Goal: Information Seeking & Learning: Learn about a topic

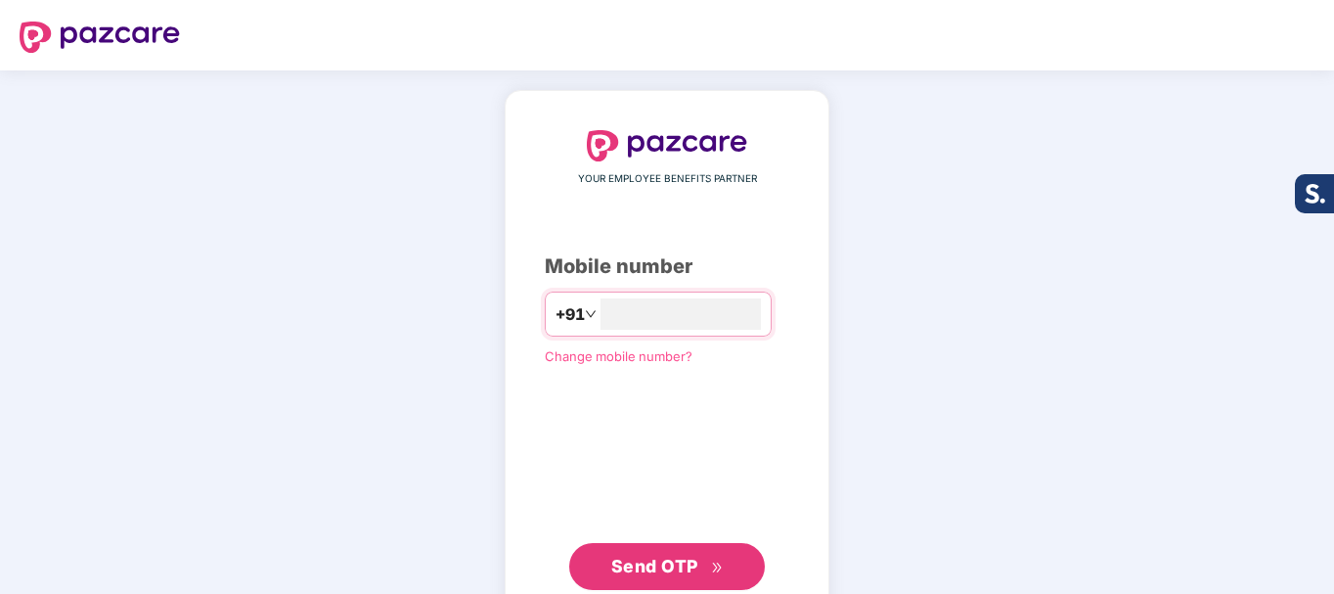
type input "**********"
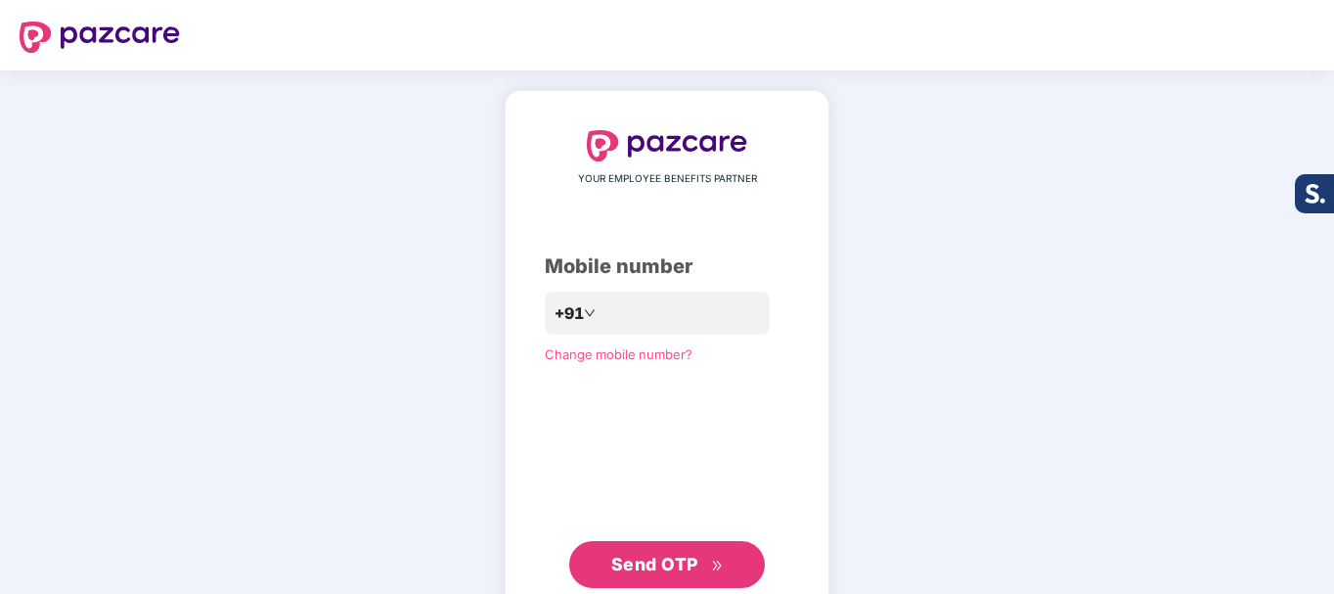
click at [625, 548] on button "Send OTP" at bounding box center [667, 564] width 196 height 47
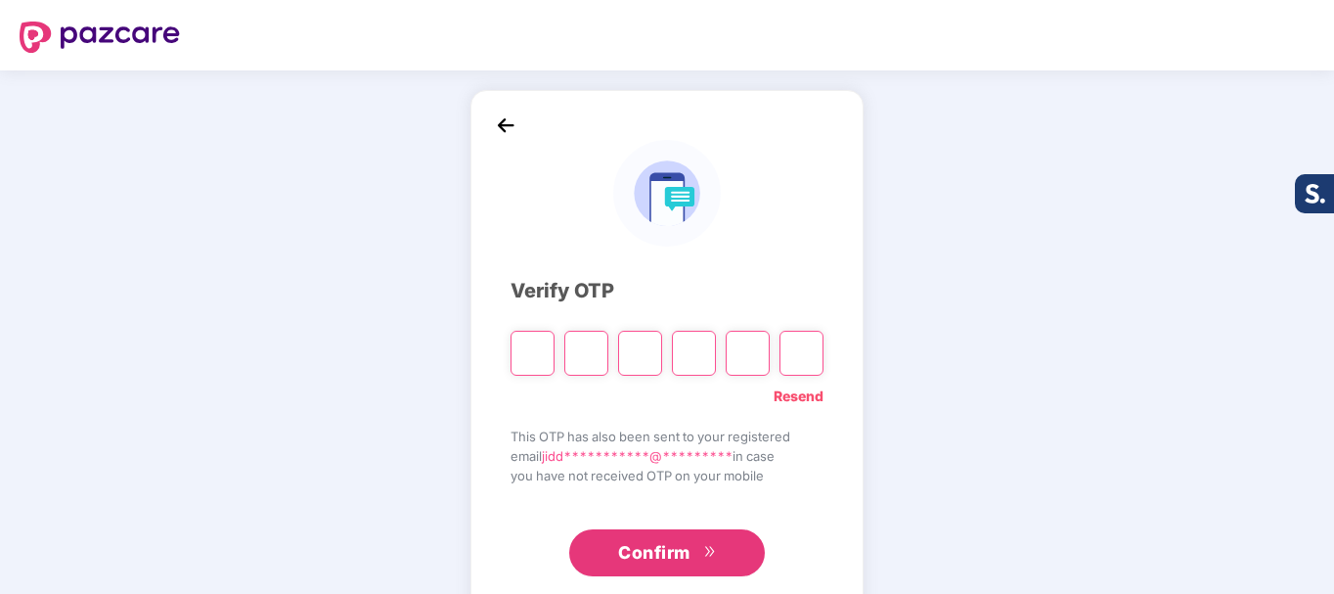
type input "*"
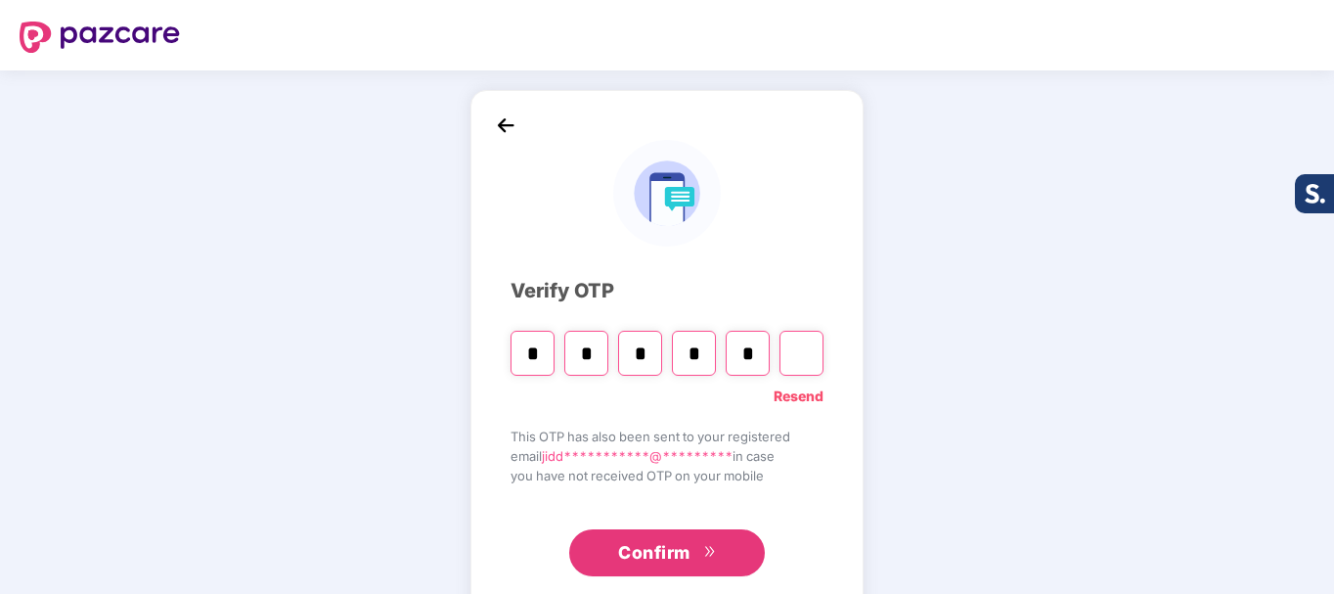
type input "*"
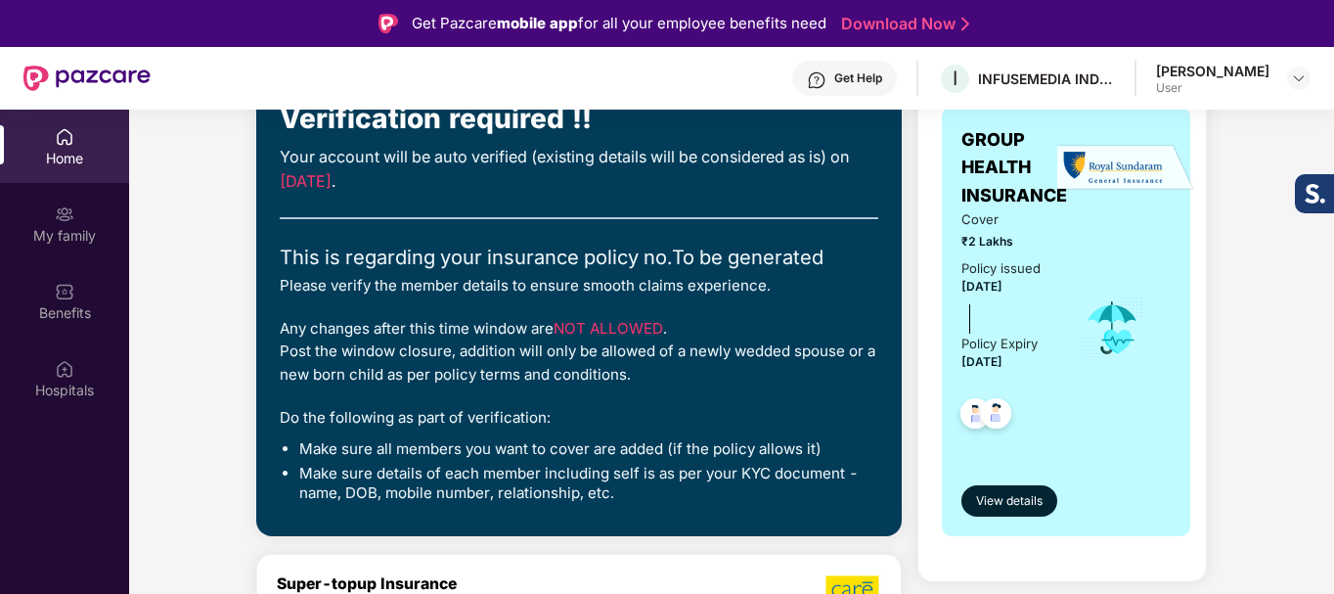
scroll to position [196, 0]
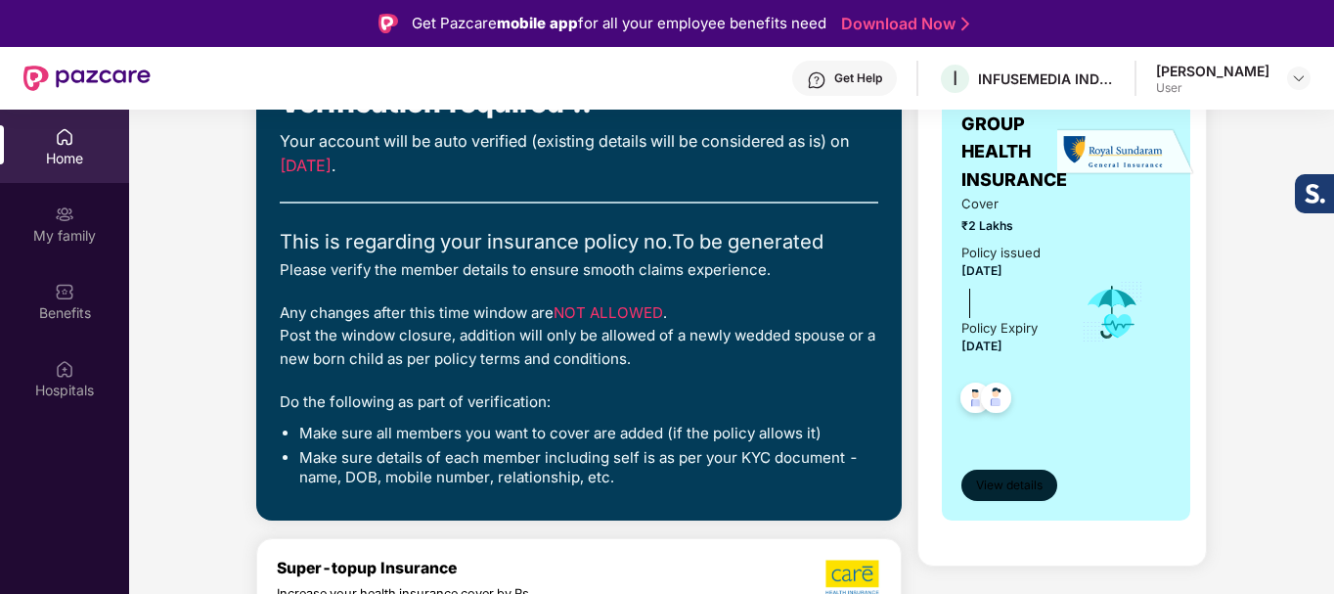
click at [1034, 480] on span "View details" at bounding box center [1009, 485] width 66 height 19
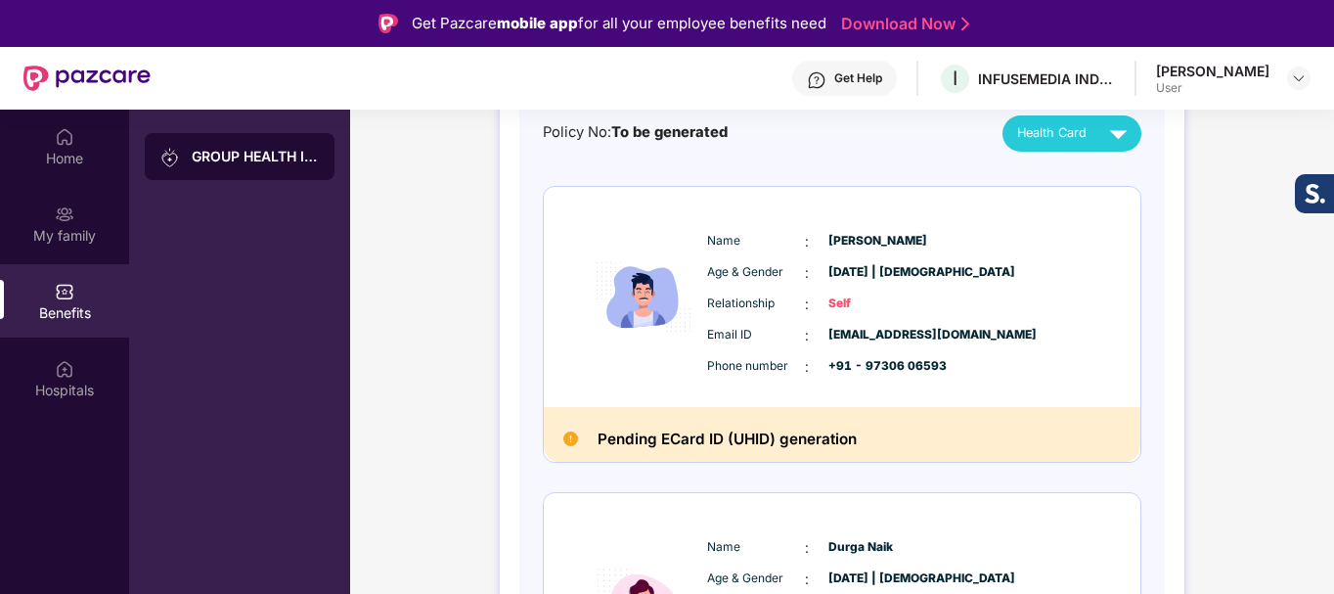
scroll to position [104, 0]
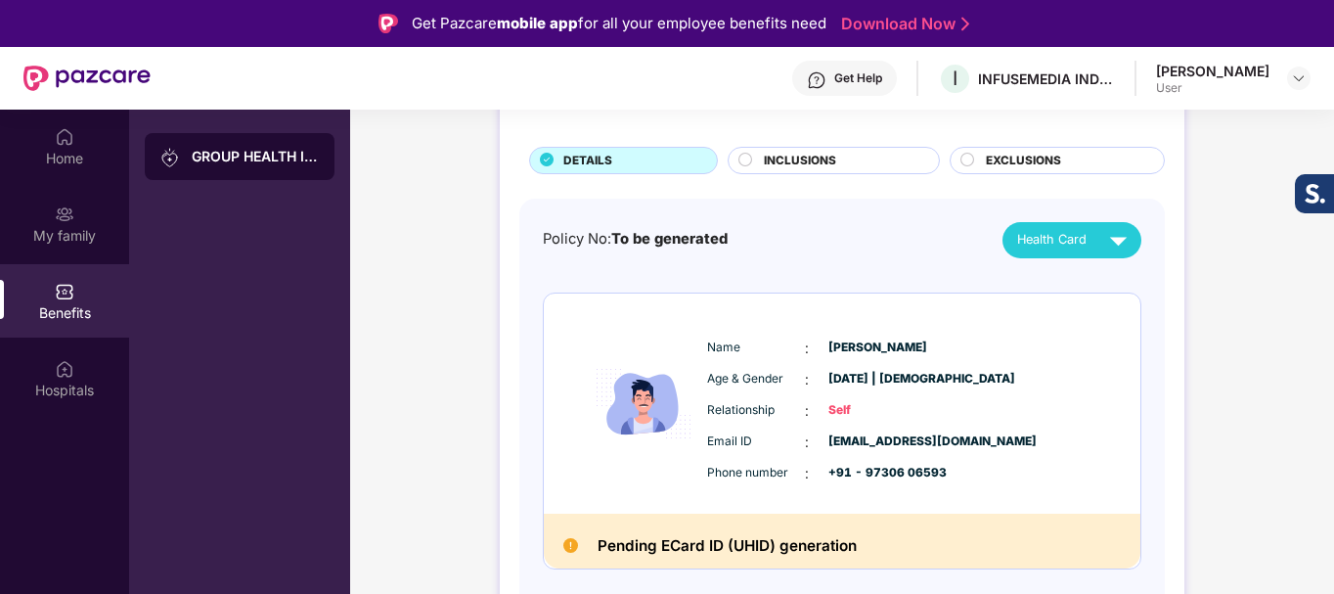
click at [849, 159] on div "INCLUSIONS" at bounding box center [841, 163] width 175 height 22
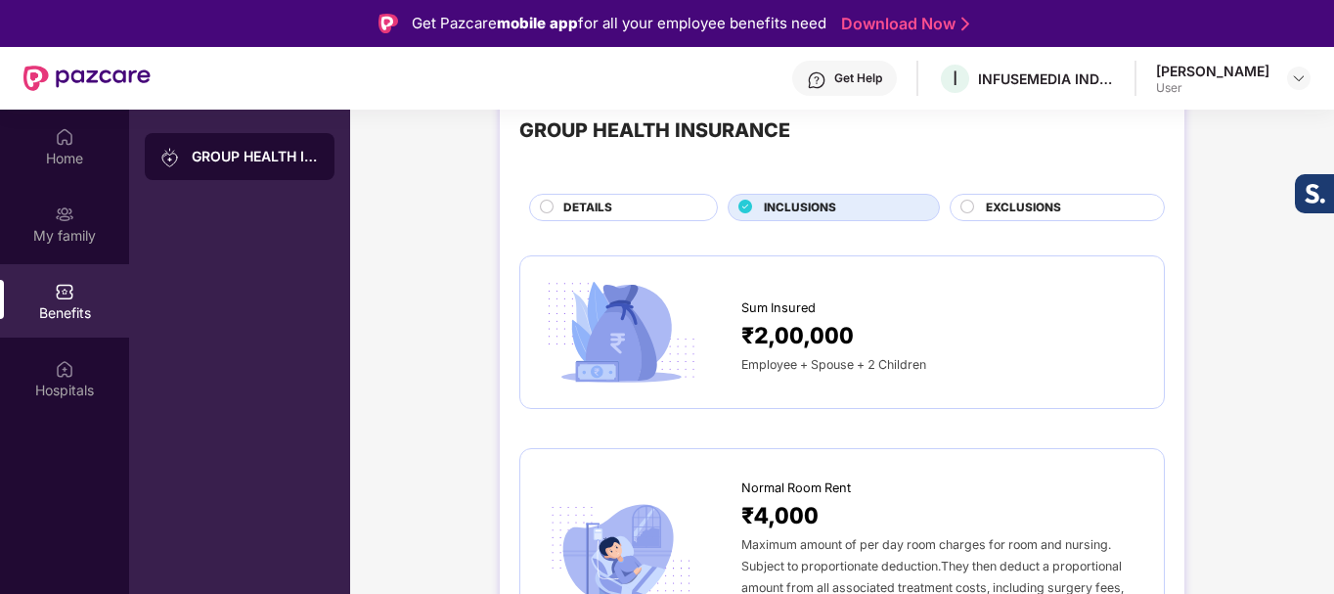
scroll to position [0, 0]
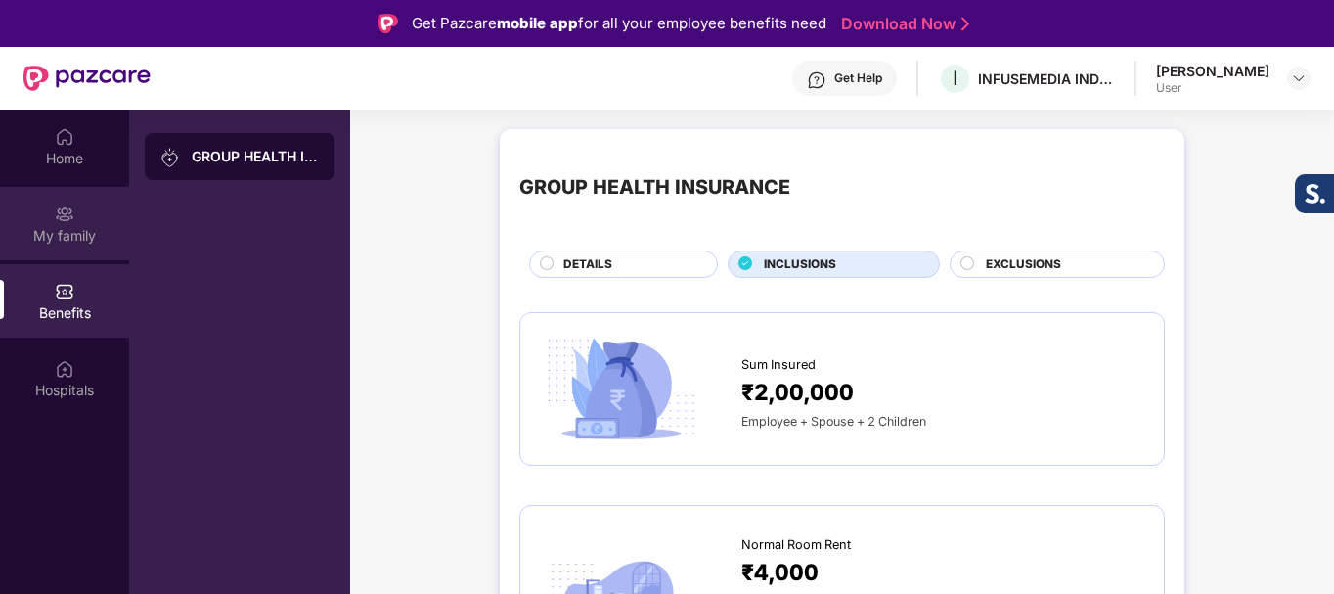
click at [56, 208] on img at bounding box center [65, 214] width 20 height 20
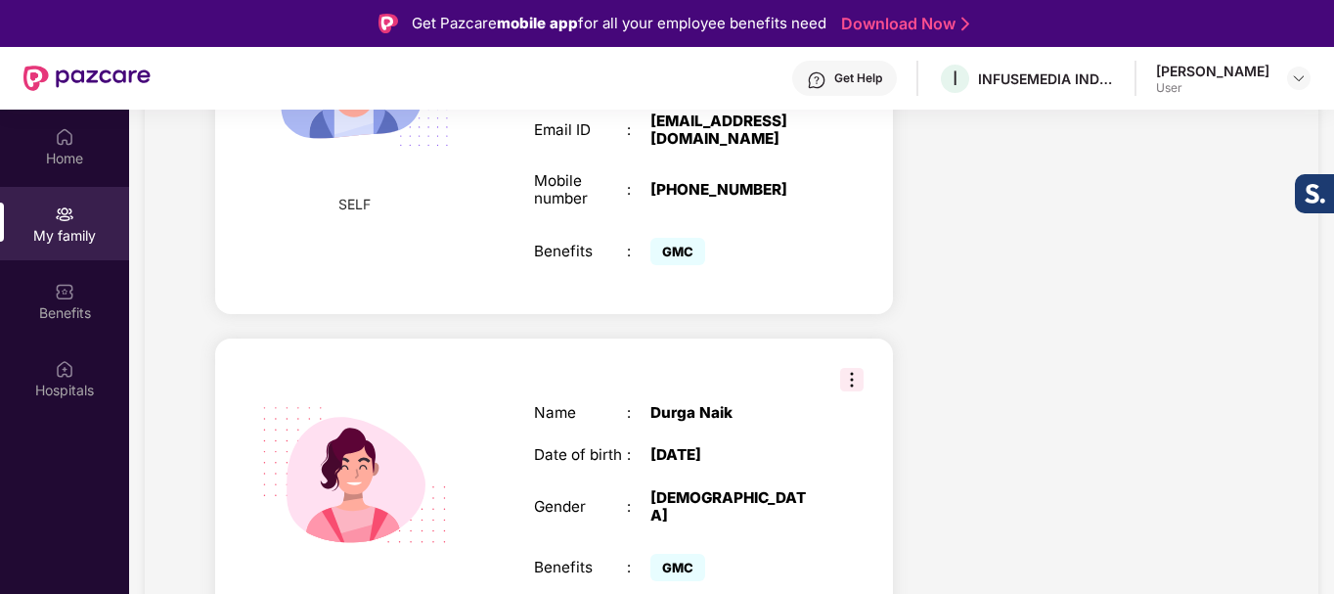
scroll to position [964, 0]
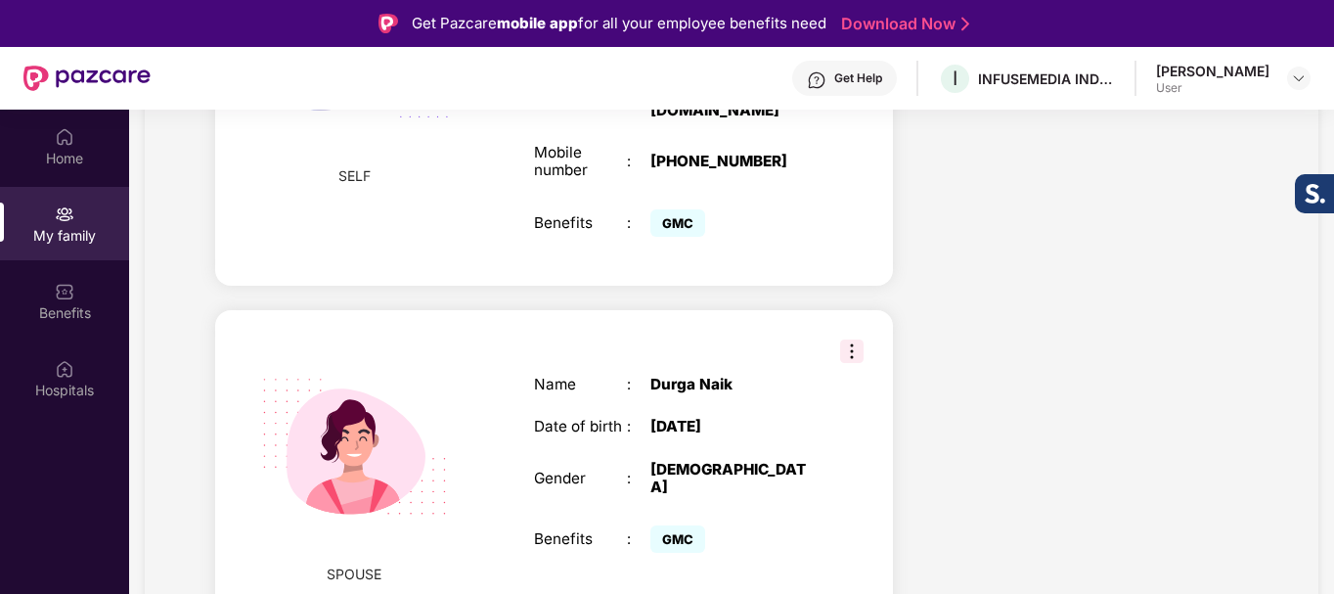
click at [857, 334] on div "SPOUSE Name : [PERSON_NAME] Date of birth : [DEMOGRAPHIC_DATA] Gender : [DEMOGR…" at bounding box center [554, 467] width 678 height 314
click at [859, 352] on img at bounding box center [851, 350] width 23 height 23
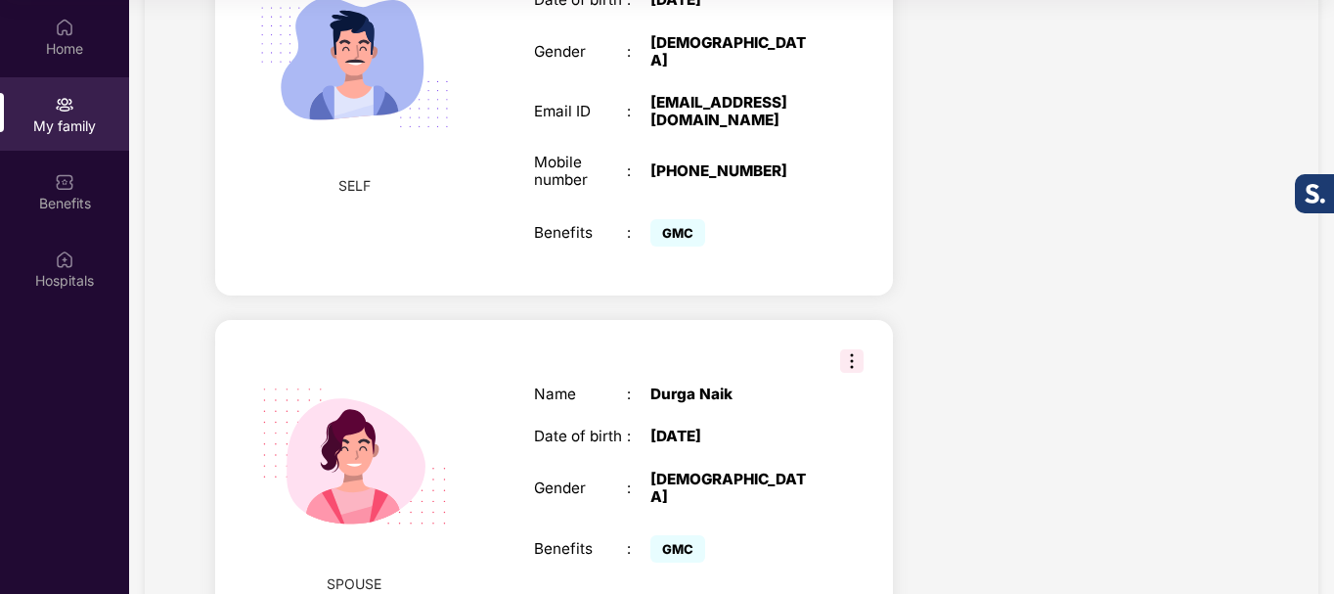
scroll to position [671, 0]
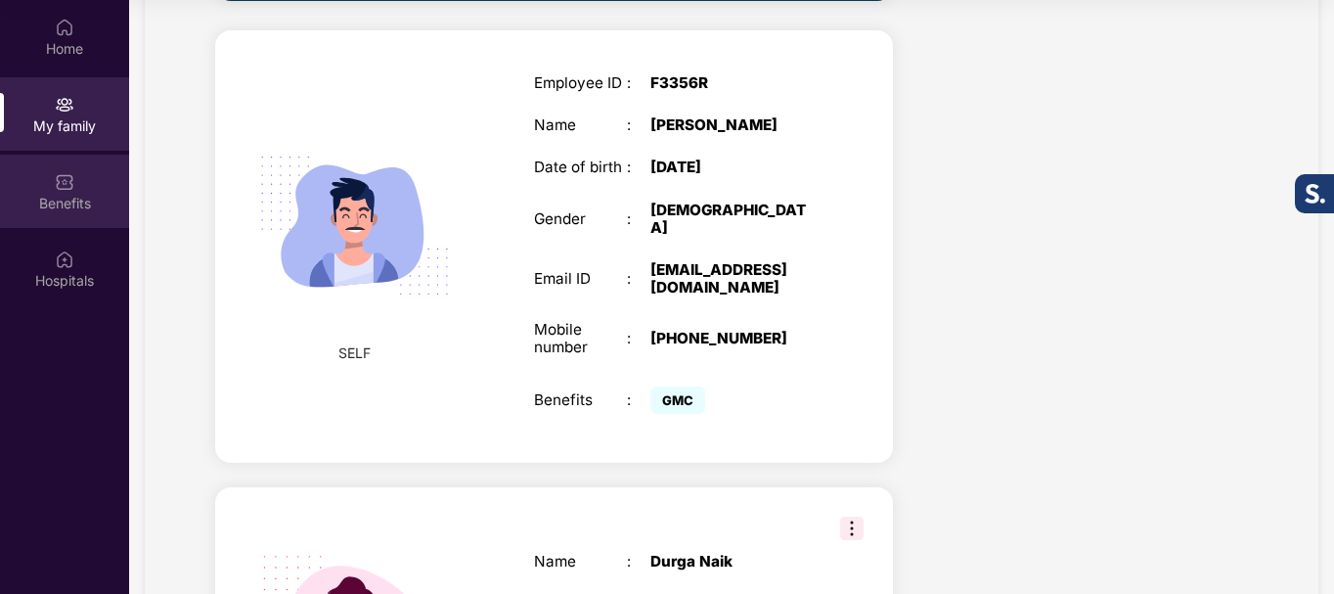
click at [50, 183] on div "Benefits" at bounding box center [64, 191] width 129 height 73
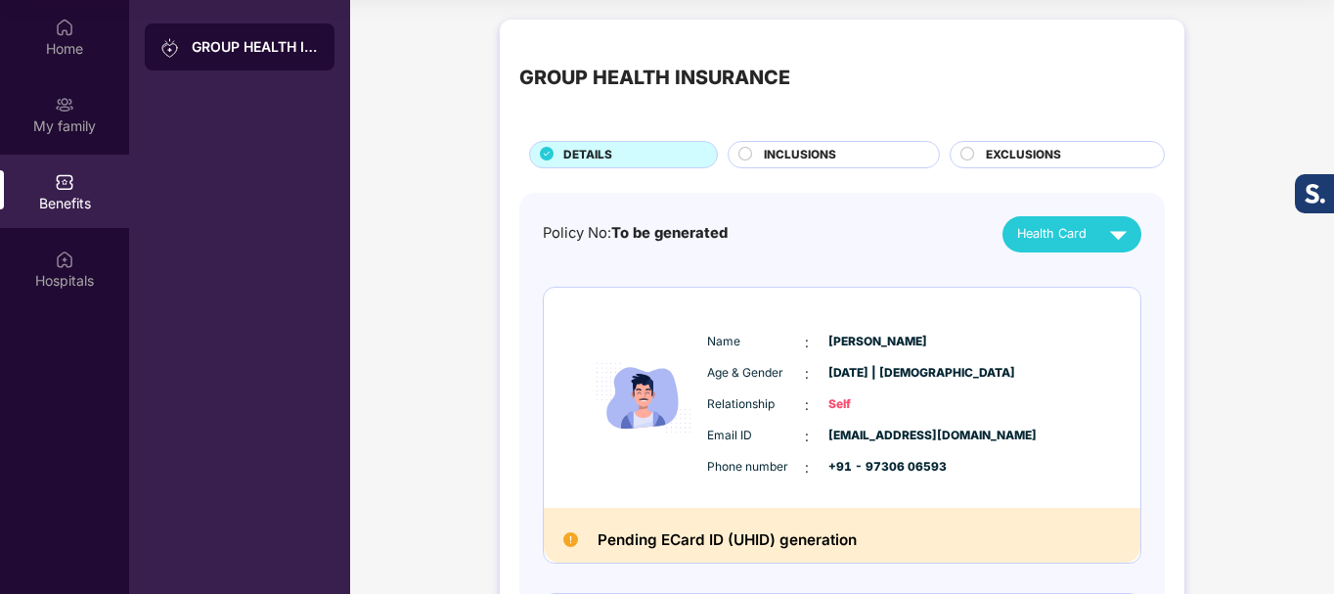
click at [1018, 147] on span "EXCLUSIONS" at bounding box center [1023, 155] width 75 height 19
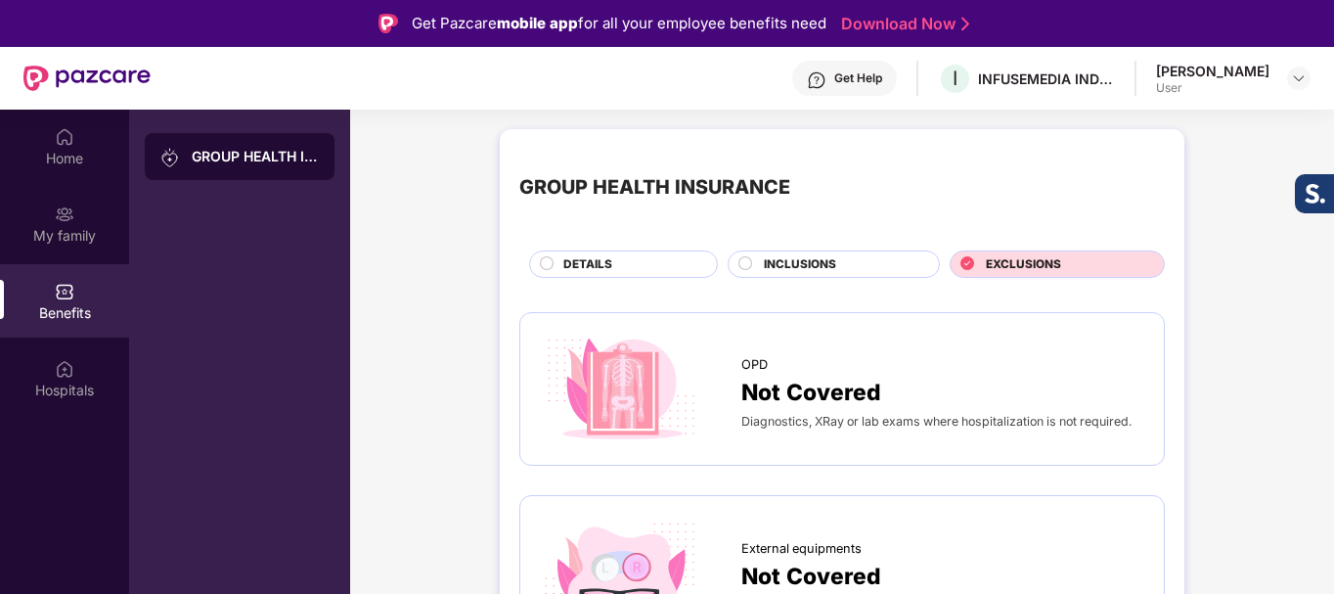
click at [577, 259] on span "DETAILS" at bounding box center [587, 264] width 49 height 19
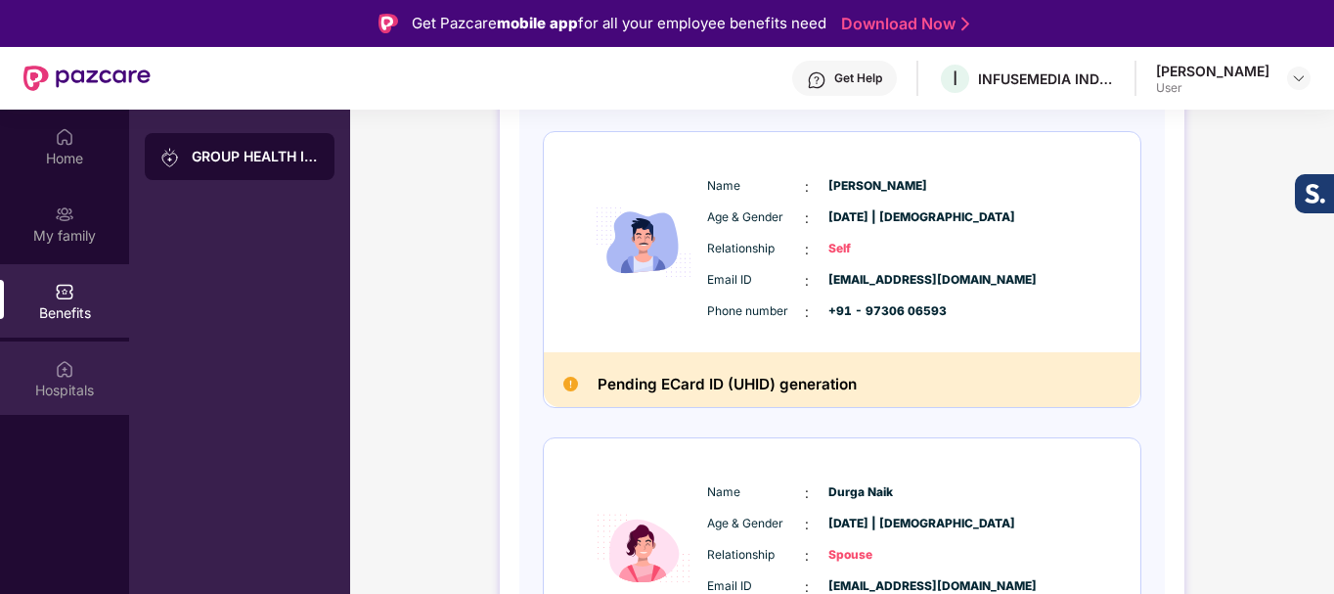
scroll to position [293, 0]
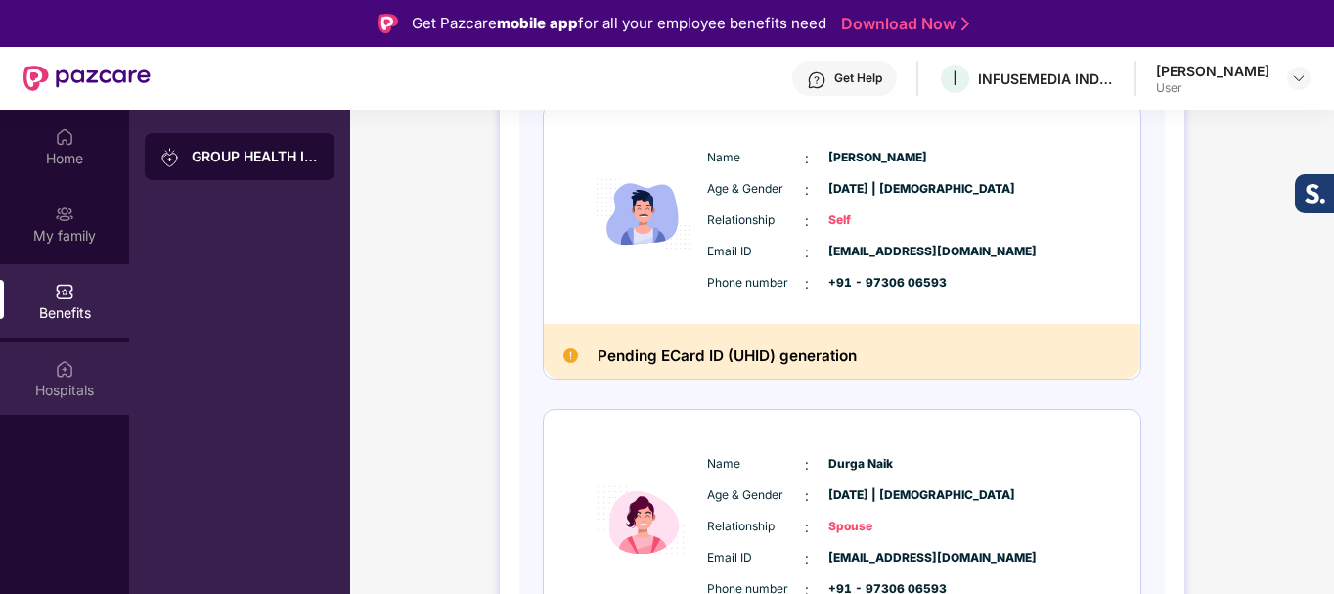
click at [67, 382] on div "Hospitals" at bounding box center [64, 390] width 129 height 20
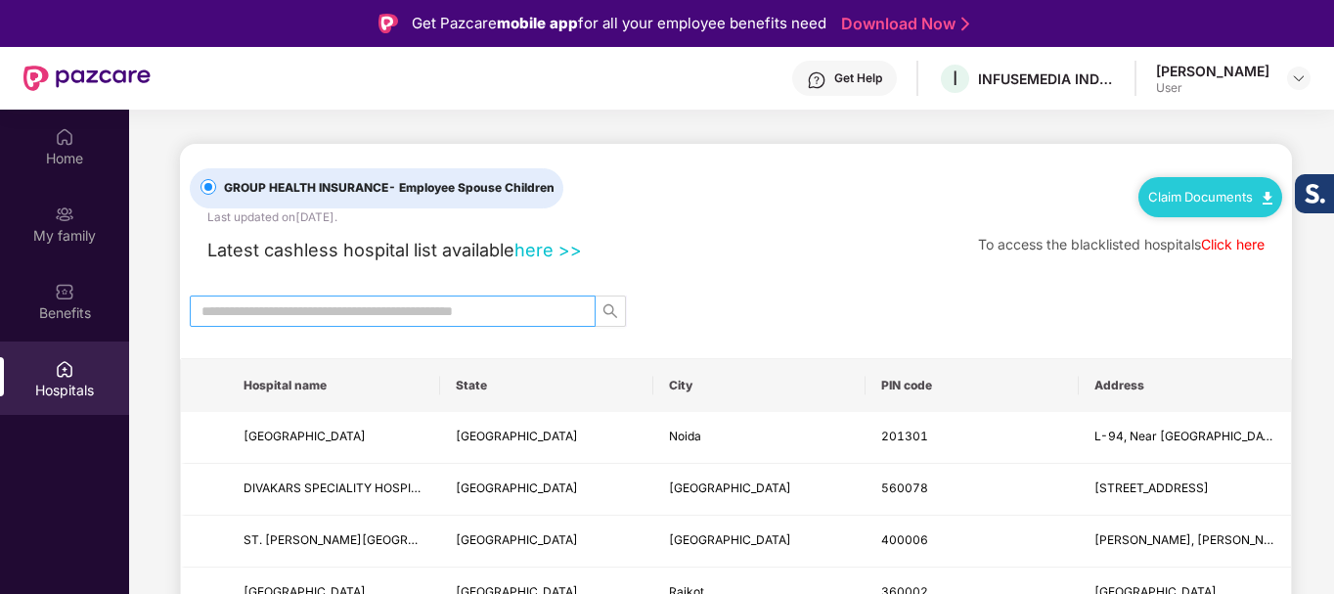
click at [435, 307] on input "text" at bounding box center [384, 311] width 367 height 22
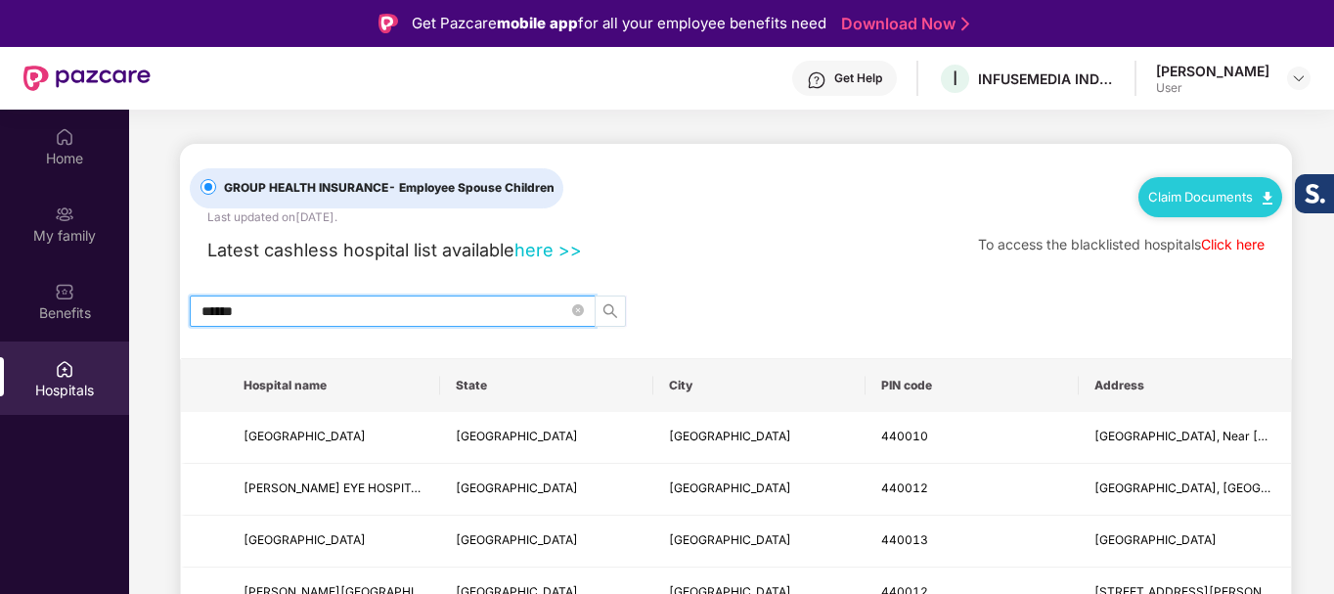
click at [611, 310] on icon "search" at bounding box center [610, 311] width 16 height 16
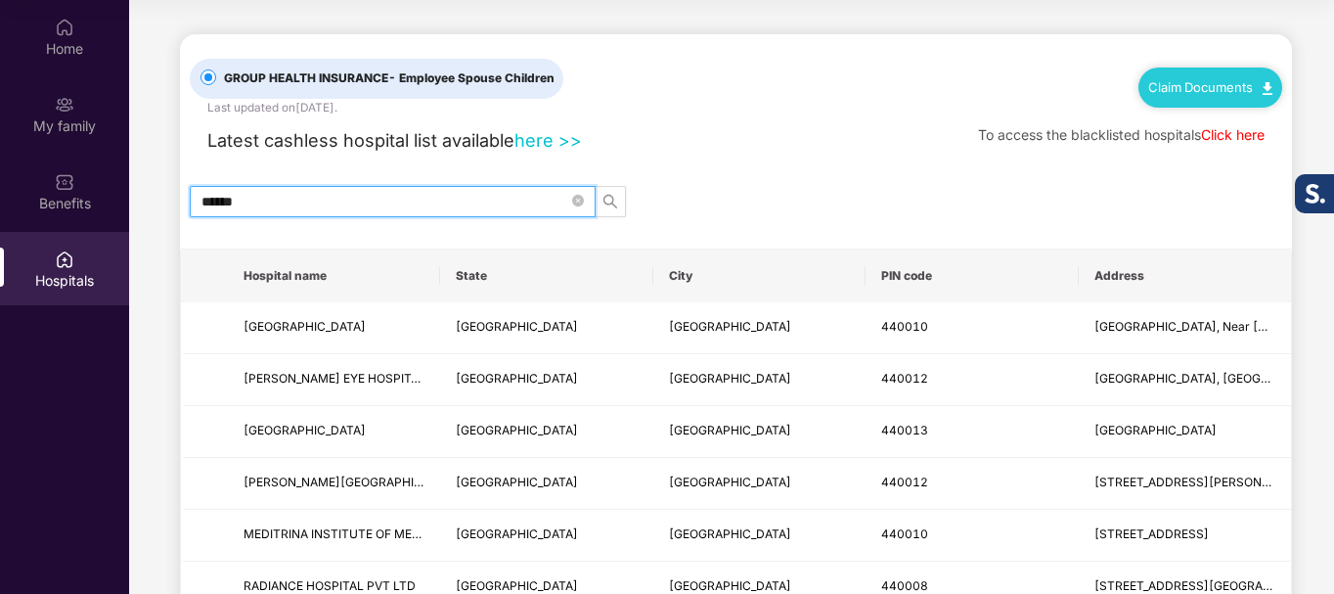
click at [328, 206] on input "******" at bounding box center [384, 202] width 367 height 22
type input "***"
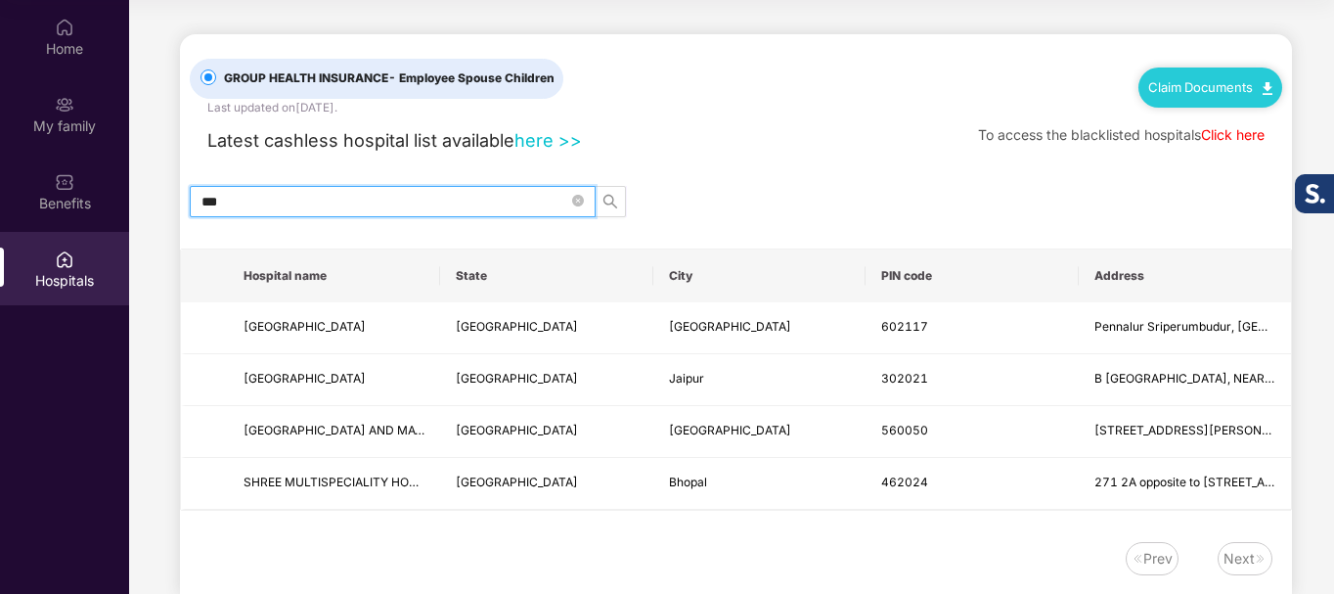
click at [300, 192] on input "***" at bounding box center [384, 202] width 367 height 22
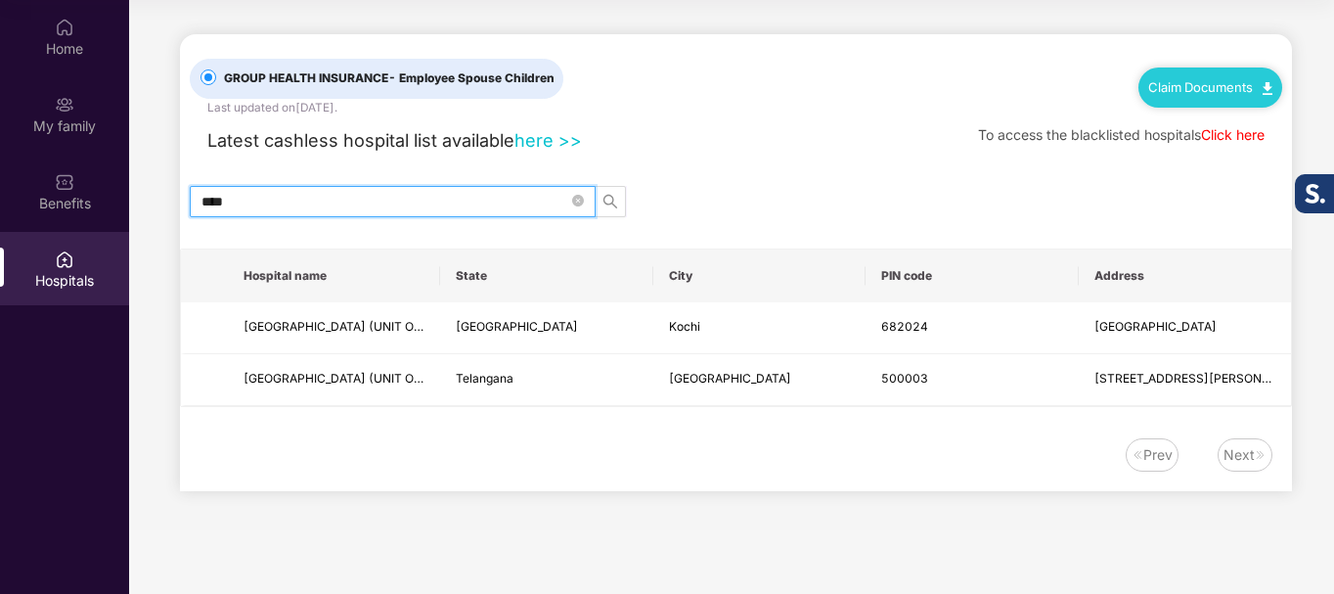
type input "****"
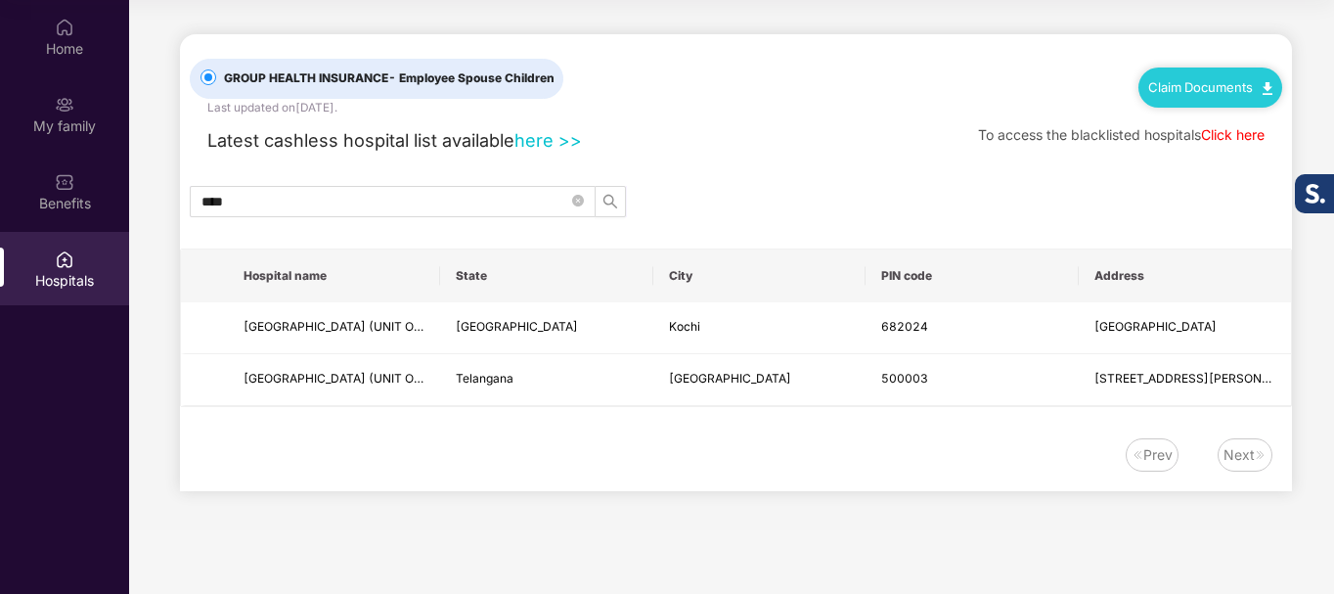
click at [554, 136] on link "here >>" at bounding box center [547, 140] width 67 height 22
click at [1267, 88] on img at bounding box center [1267, 88] width 10 height 13
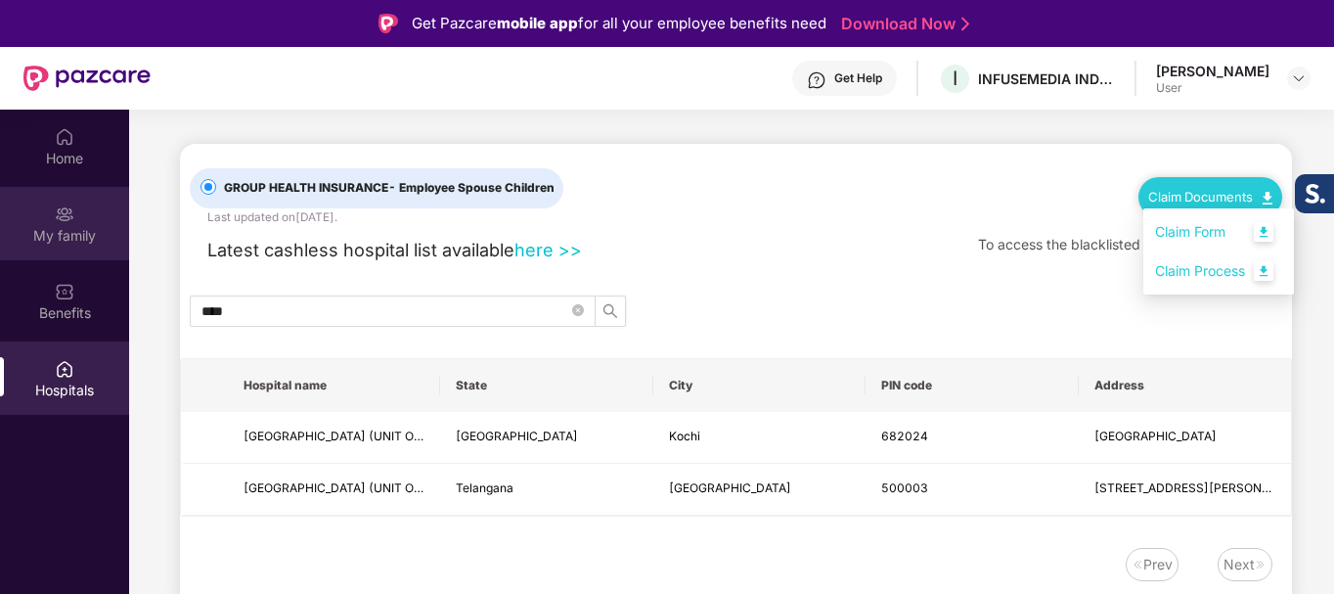
click at [54, 245] on div "My family" at bounding box center [64, 223] width 129 height 73
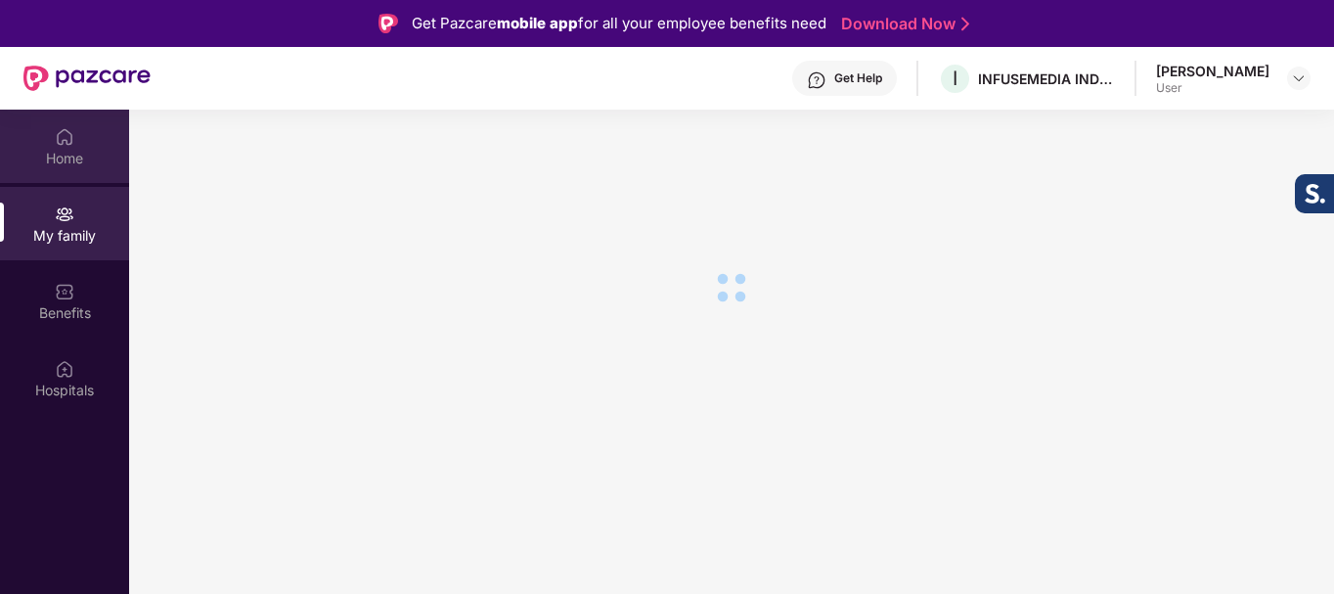
click at [45, 155] on div "Home" at bounding box center [64, 159] width 129 height 20
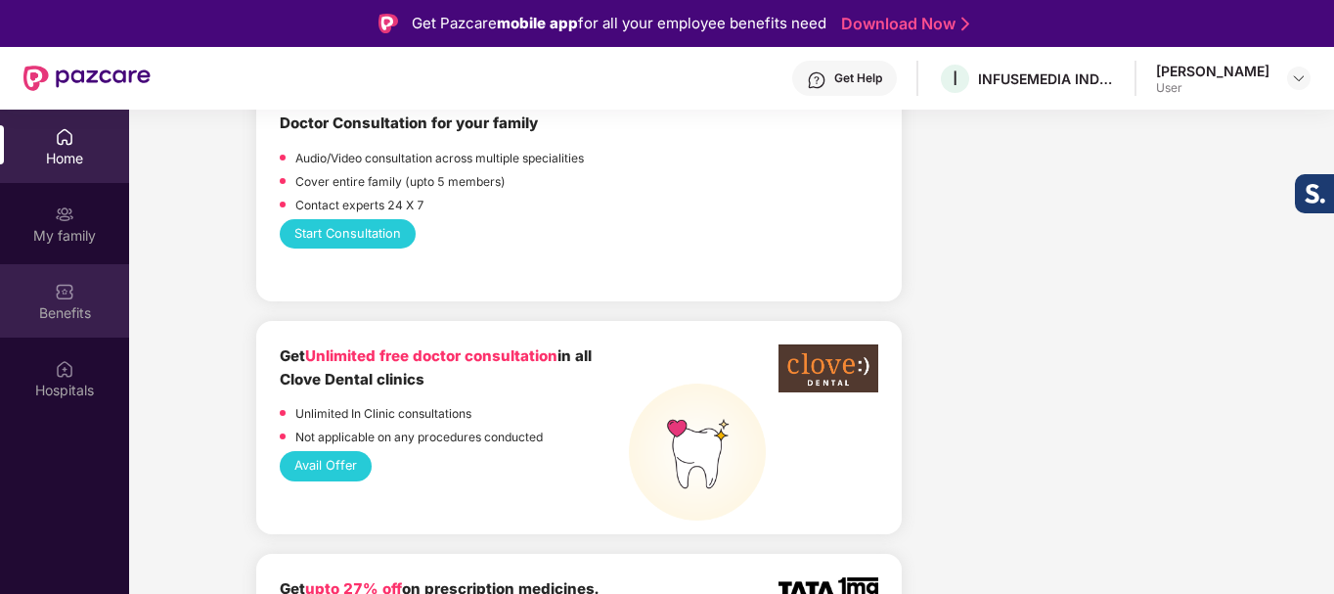
scroll to position [1271, 0]
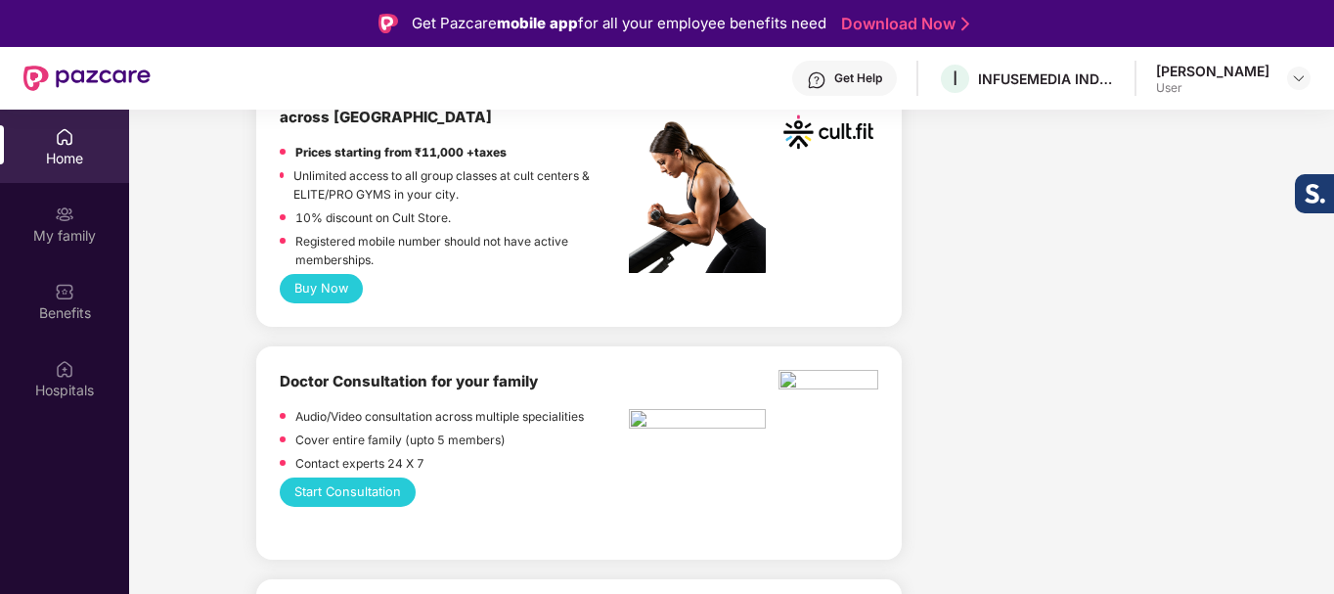
click at [96, 163] on div "Home" at bounding box center [64, 159] width 129 height 20
click at [1307, 90] on div "[PERSON_NAME] User" at bounding box center [1233, 79] width 155 height 34
click at [1300, 84] on img at bounding box center [1299, 78] width 16 height 16
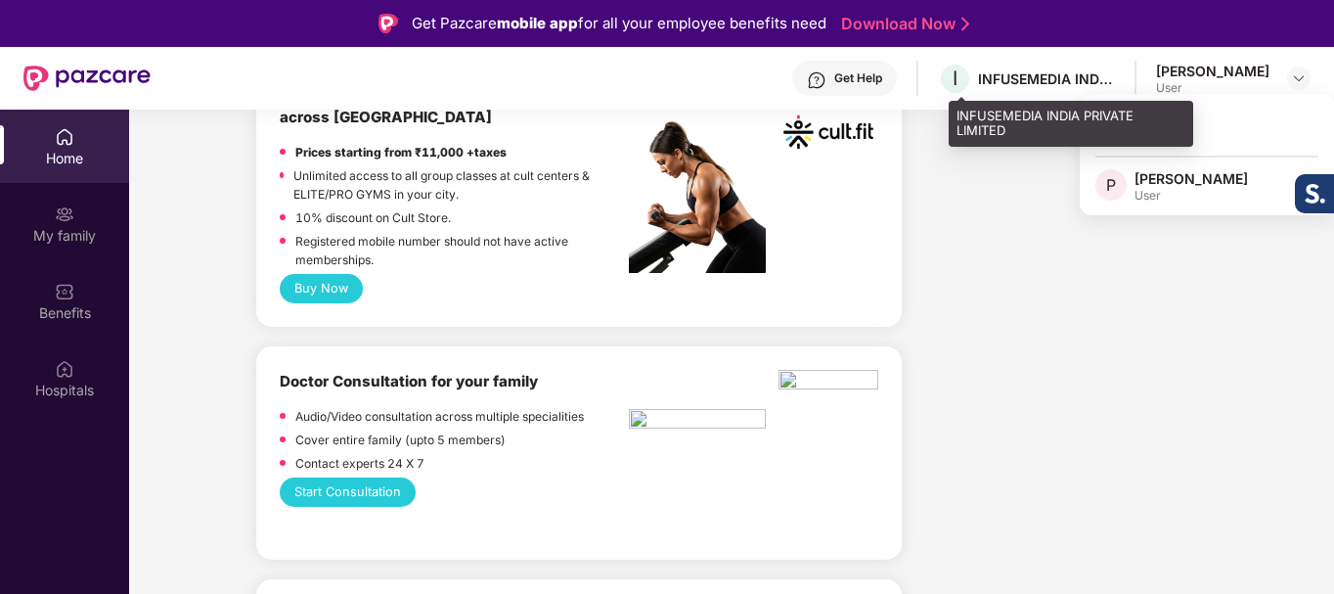
click at [1084, 80] on div "INFUSEMEDIA INDIA PRIVATE LIMITED" at bounding box center [1046, 78] width 137 height 19
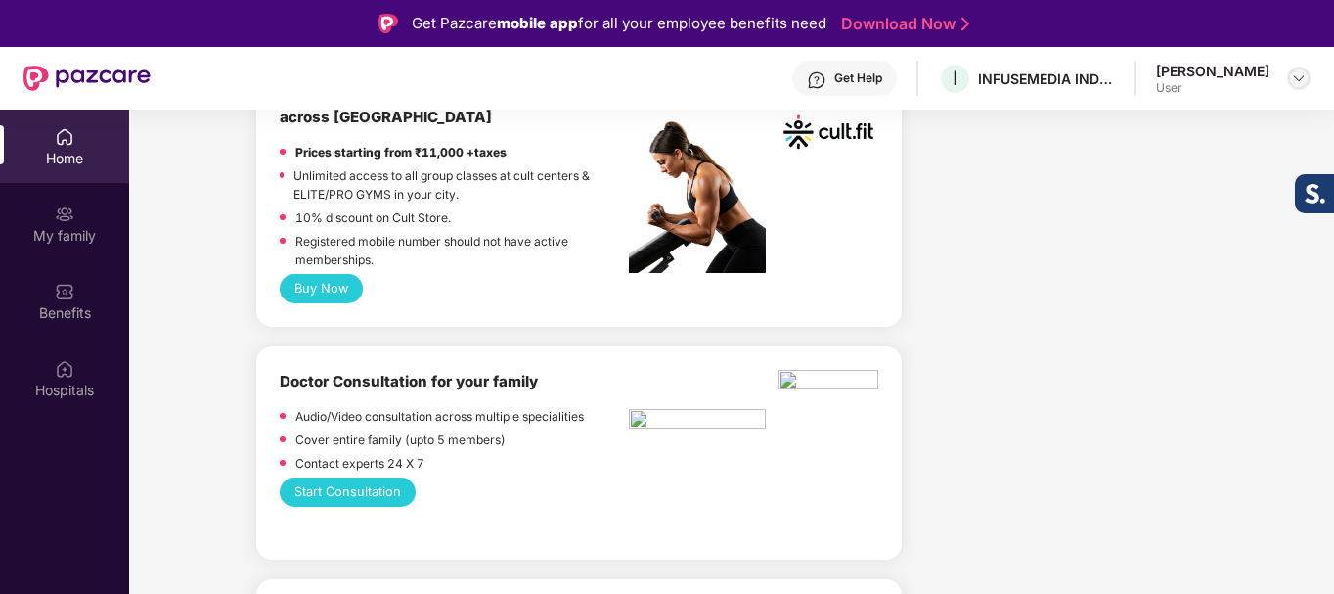
click at [1302, 76] on img at bounding box center [1299, 78] width 16 height 16
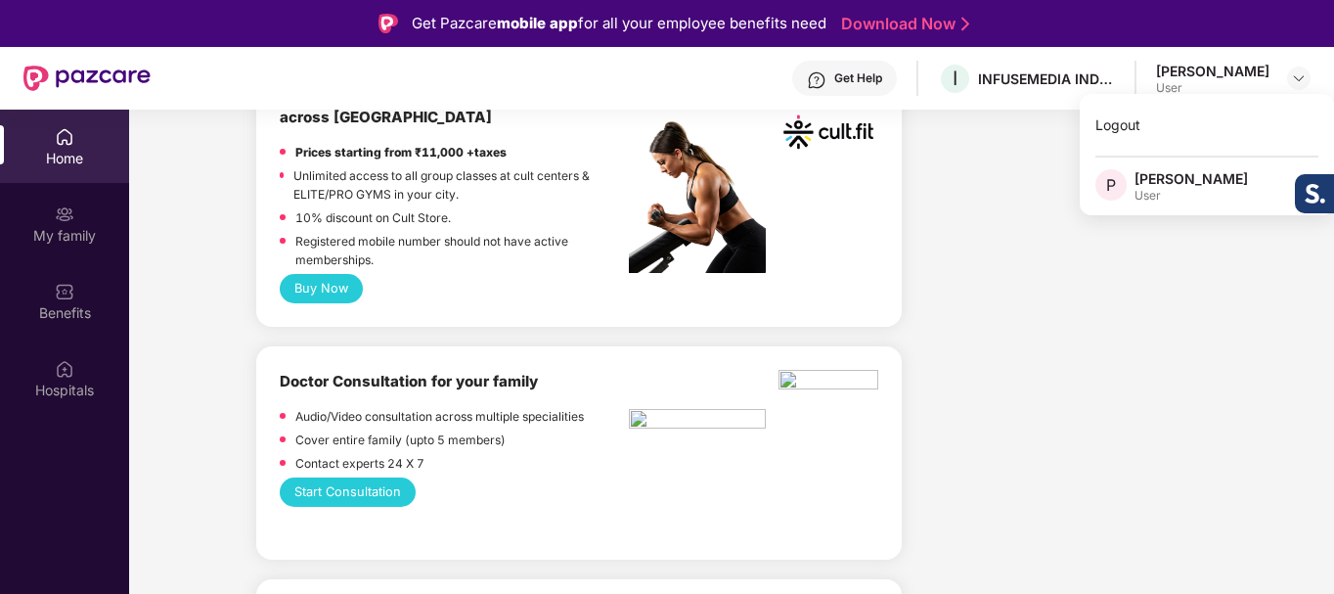
click at [1171, 167] on div "Logout P [PERSON_NAME] User" at bounding box center [1207, 154] width 254 height 121
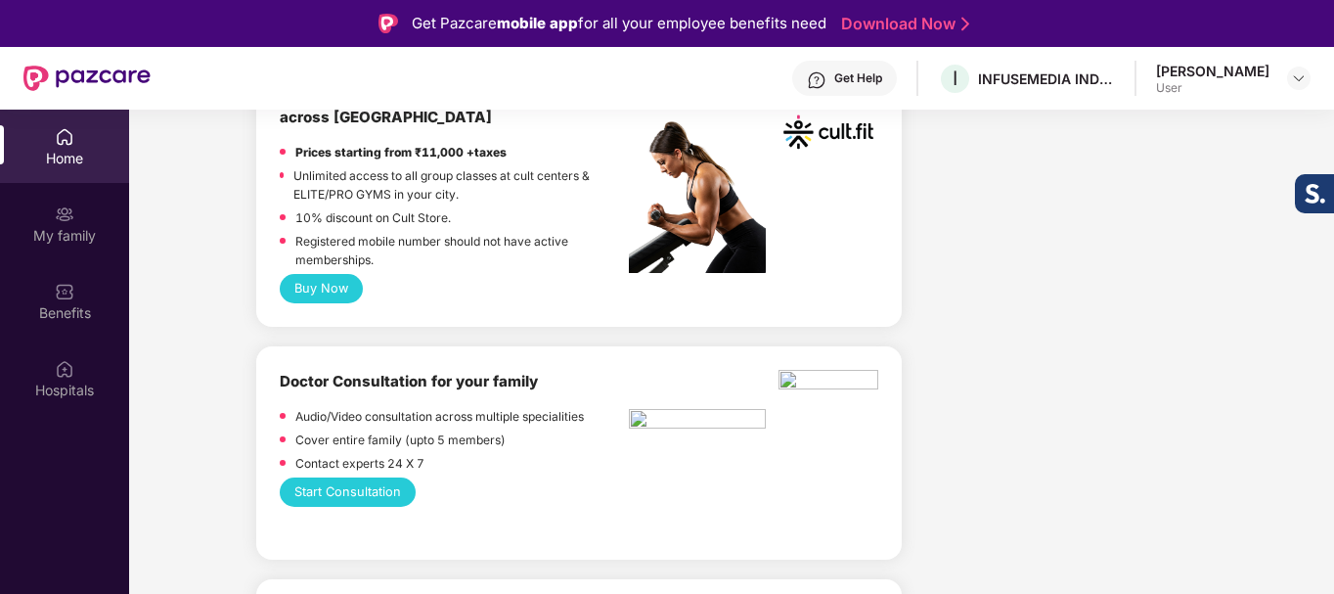
click at [1258, 88] on div "User" at bounding box center [1212, 88] width 113 height 16
click at [1302, 84] on img at bounding box center [1299, 78] width 16 height 16
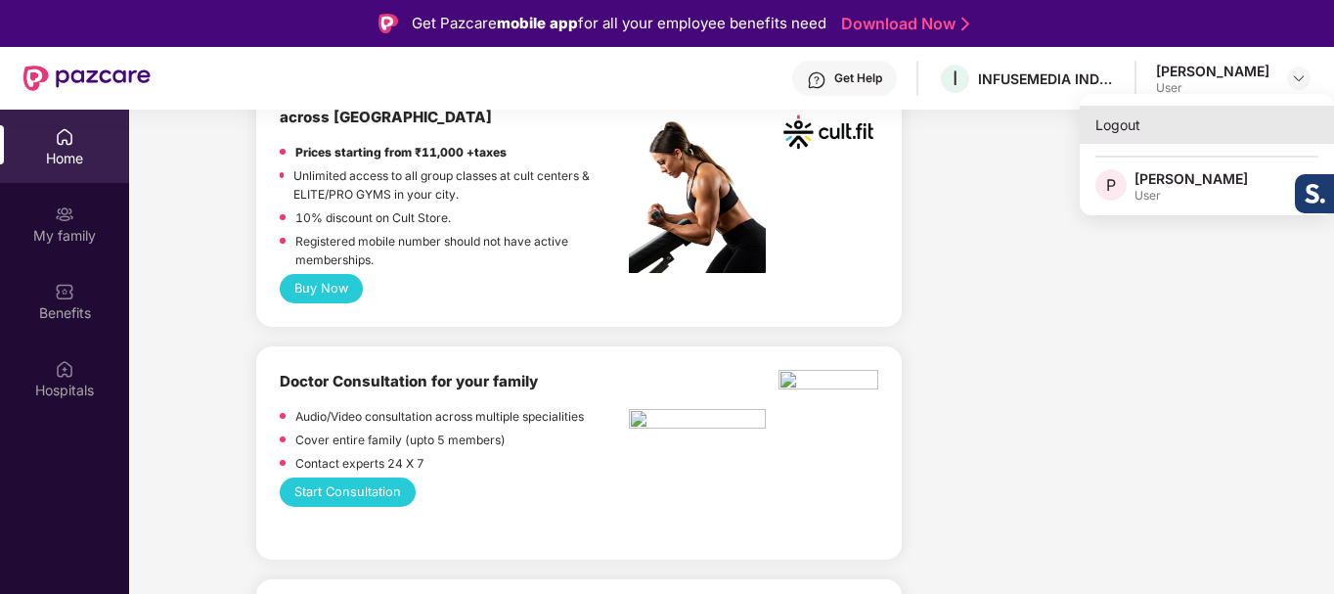
click at [1105, 130] on div "Logout" at bounding box center [1207, 125] width 254 height 38
